Goal: Information Seeking & Learning: Learn about a topic

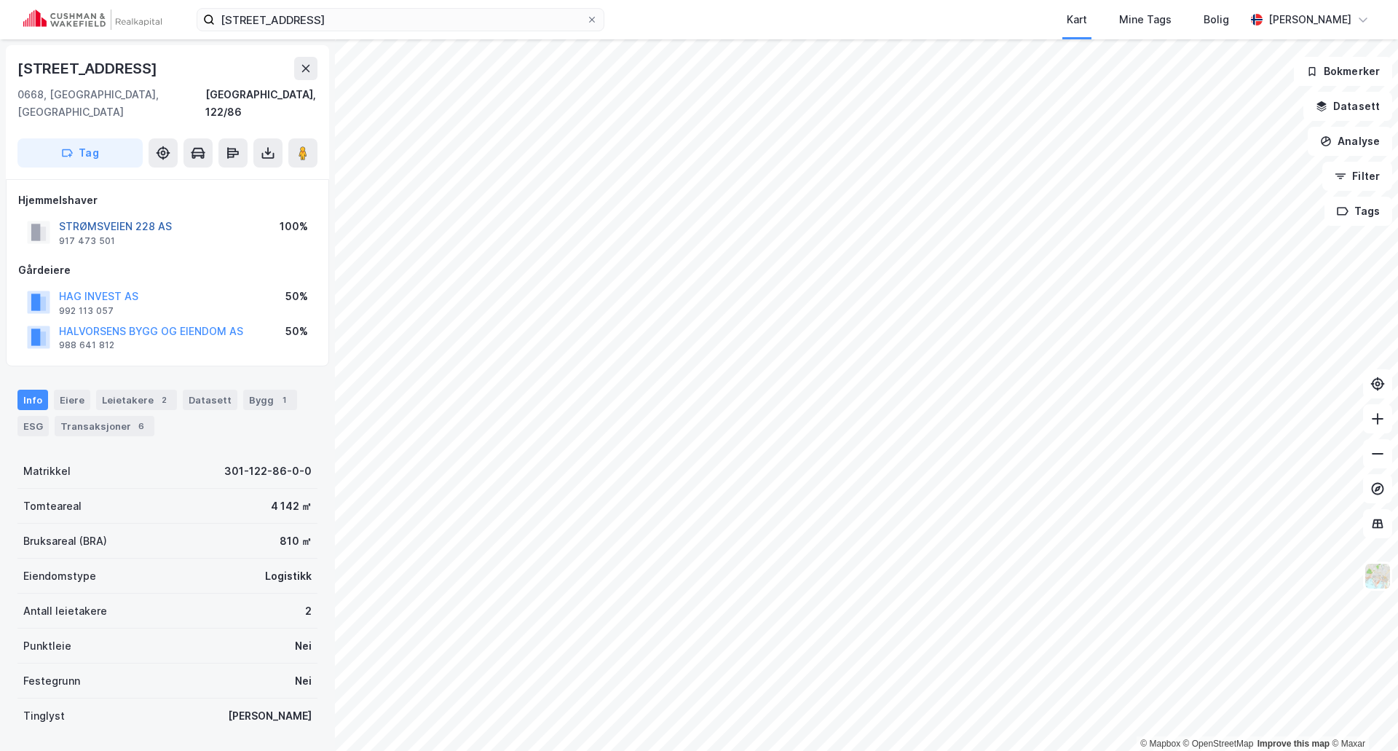
click at [0, 0] on button "STRØMSVEIEN 228 AS" at bounding box center [0, 0] width 0 height 0
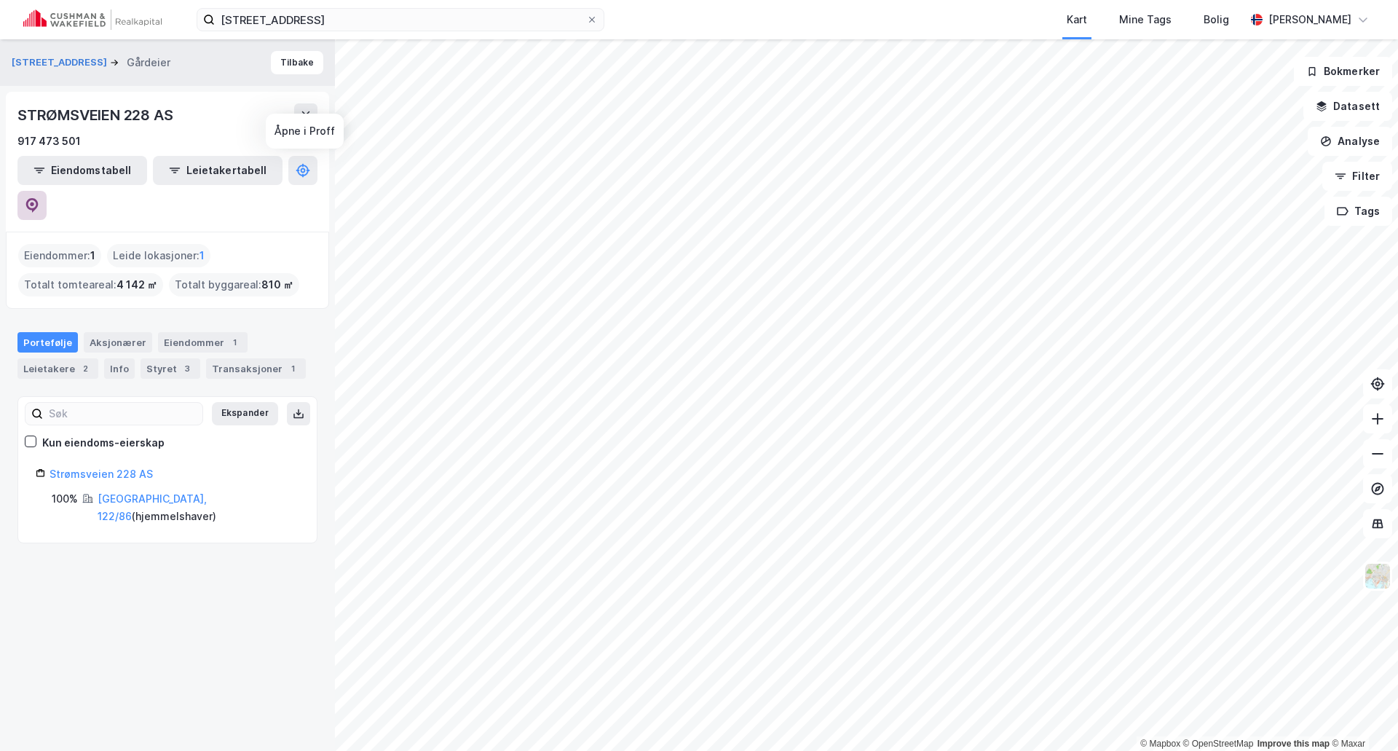
click at [39, 198] on icon at bounding box center [32, 205] width 15 height 15
